Goal: Information Seeking & Learning: Find specific fact

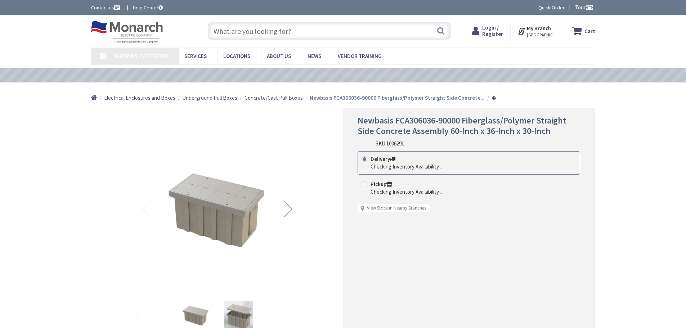
type input "[PERSON_NAME] [GEOGRAPHIC_DATA], [GEOGRAPHIC_DATA], [GEOGRAPHIC_DATA]"
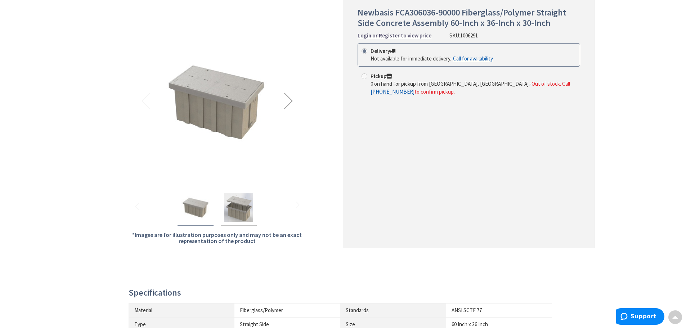
scroll to position [36, 0]
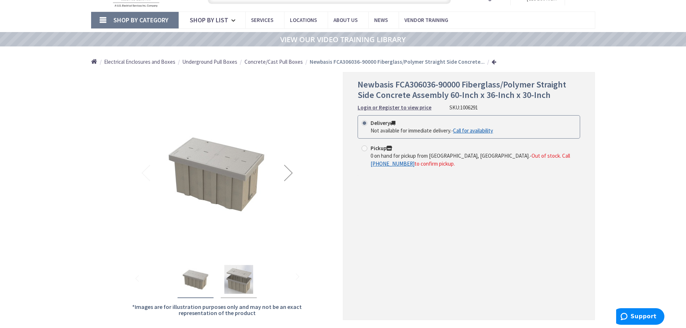
click at [243, 277] on img "Newbasis FCA306036-90000 Fiberglass/Polymer Straight Side Concrete Assembly 60-…" at bounding box center [238, 279] width 29 height 29
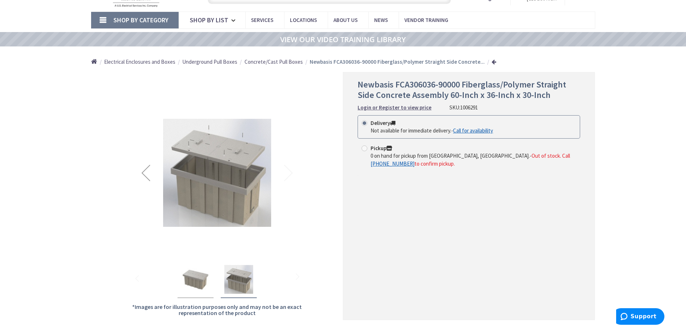
click at [196, 279] on img "Newbasis FCA306036-90000 Fiberglass/Polymer Straight Side Concrete Assembly 60-…" at bounding box center [195, 279] width 29 height 29
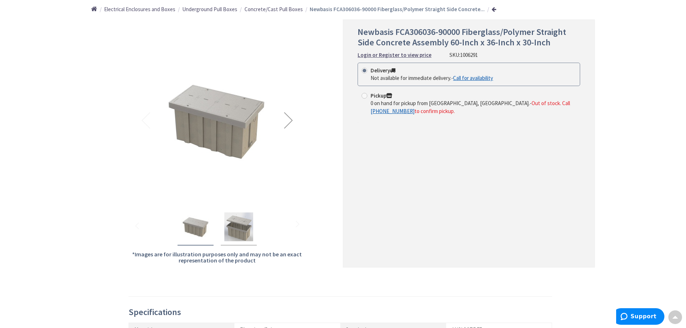
scroll to position [0, 0]
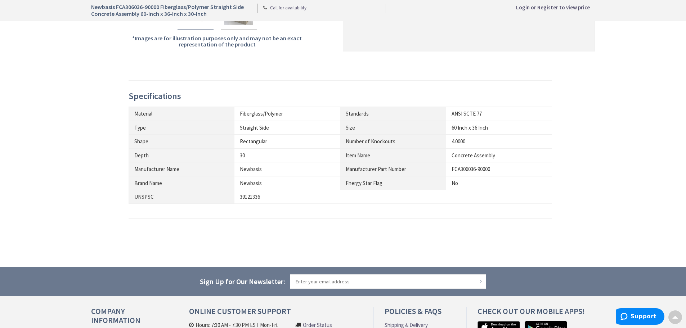
scroll to position [197, 0]
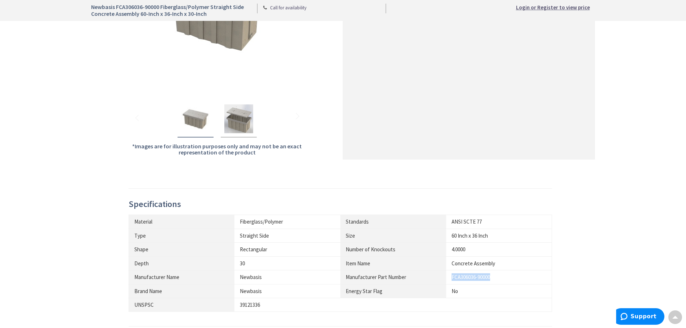
drag, startPoint x: 452, startPoint y: 277, endPoint x: 498, endPoint y: 280, distance: 45.5
click at [498, 280] on div "FCA306036-90000" at bounding box center [499, 277] width 95 height 8
copy div "FCA306036-90000"
